Goal: Information Seeking & Learning: Check status

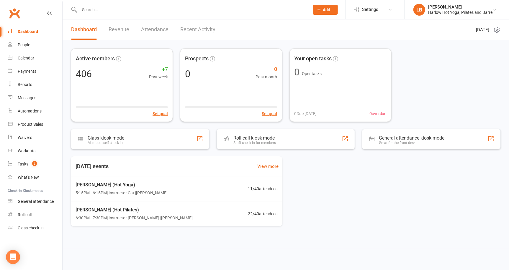
click at [105, 33] on div "Dashboard Revenue Attendance Recent Activity" at bounding box center [143, 29] width 161 height 20
click at [111, 30] on link "Revenue" at bounding box center [119, 29] width 21 height 20
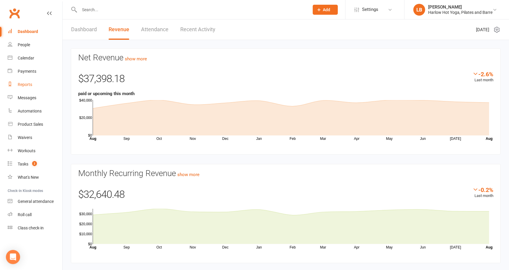
click at [24, 87] on link "Reports" at bounding box center [35, 84] width 55 height 13
select select "100"
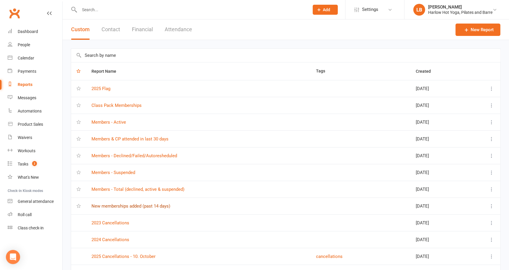
click at [135, 206] on link "New memberships added (past 14 days)" at bounding box center [130, 206] width 79 height 5
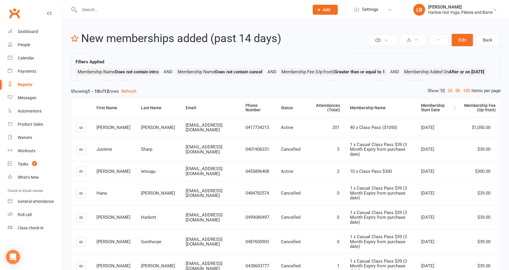
click at [430, 113] on th "Membership Start Date" at bounding box center [436, 108] width 41 height 20
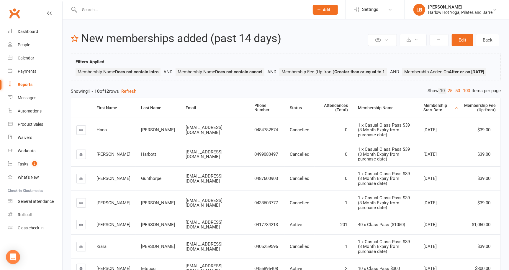
click at [431, 118] on th "Membership Start Date" at bounding box center [438, 108] width 40 height 20
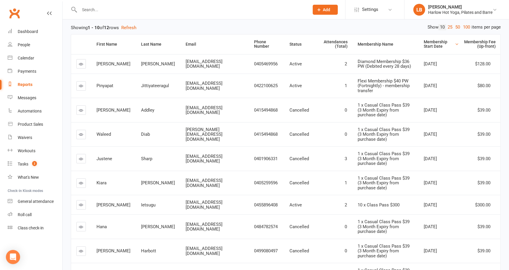
scroll to position [97, 0]
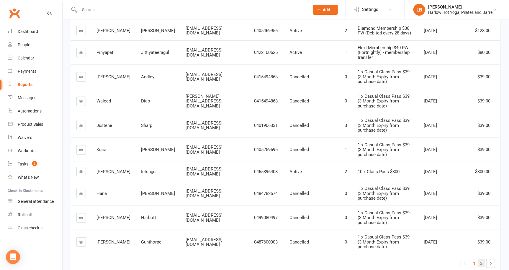
click at [481, 259] on span "2" at bounding box center [481, 263] width 2 height 8
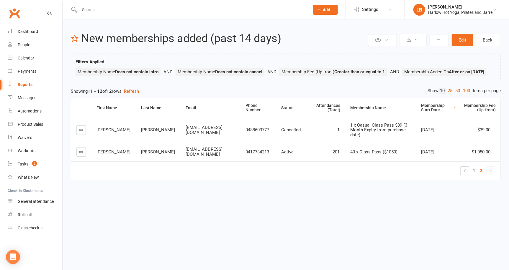
scroll to position [0, 0]
click at [48, 27] on link "Dashboard" at bounding box center [35, 31] width 55 height 13
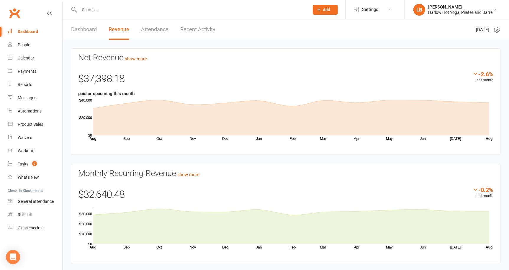
click at [73, 41] on div "Net Revenue show more -2.6% Last month $37,398.18 paid or upcoming this month S…" at bounding box center [286, 156] width 446 height 233
click at [79, 22] on link "Dashboard" at bounding box center [84, 29] width 26 height 20
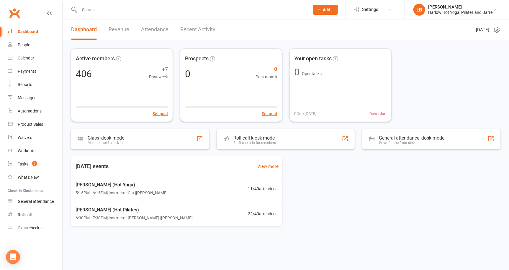
click at [279, 152] on div "Active members 406 +7 Past week Set goal Prospects 0 0 Past month Set goal Your…" at bounding box center [286, 140] width 446 height 201
click at [279, 142] on div "Roll call kiosk mode Staff check-in for members" at bounding box center [285, 139] width 139 height 20
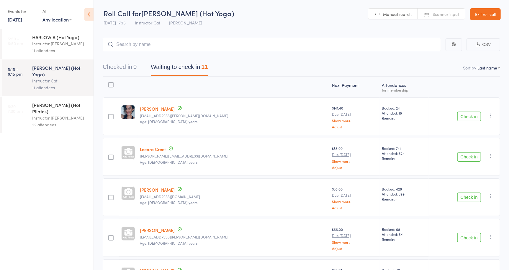
click at [85, 44] on div "Instructor Ali" at bounding box center [60, 43] width 56 height 7
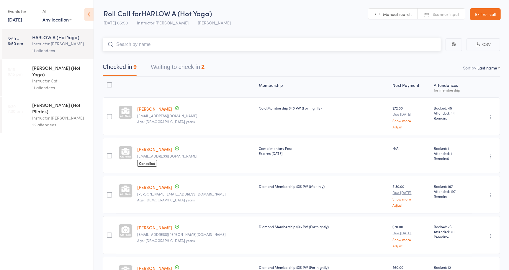
click at [182, 73] on button "Waiting to check in 2" at bounding box center [178, 69] width 54 height 16
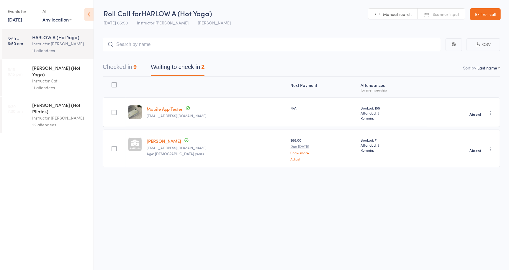
click at [495, 11] on link "Exit roll call" at bounding box center [485, 14] width 31 height 12
